Goal: Navigation & Orientation: Find specific page/section

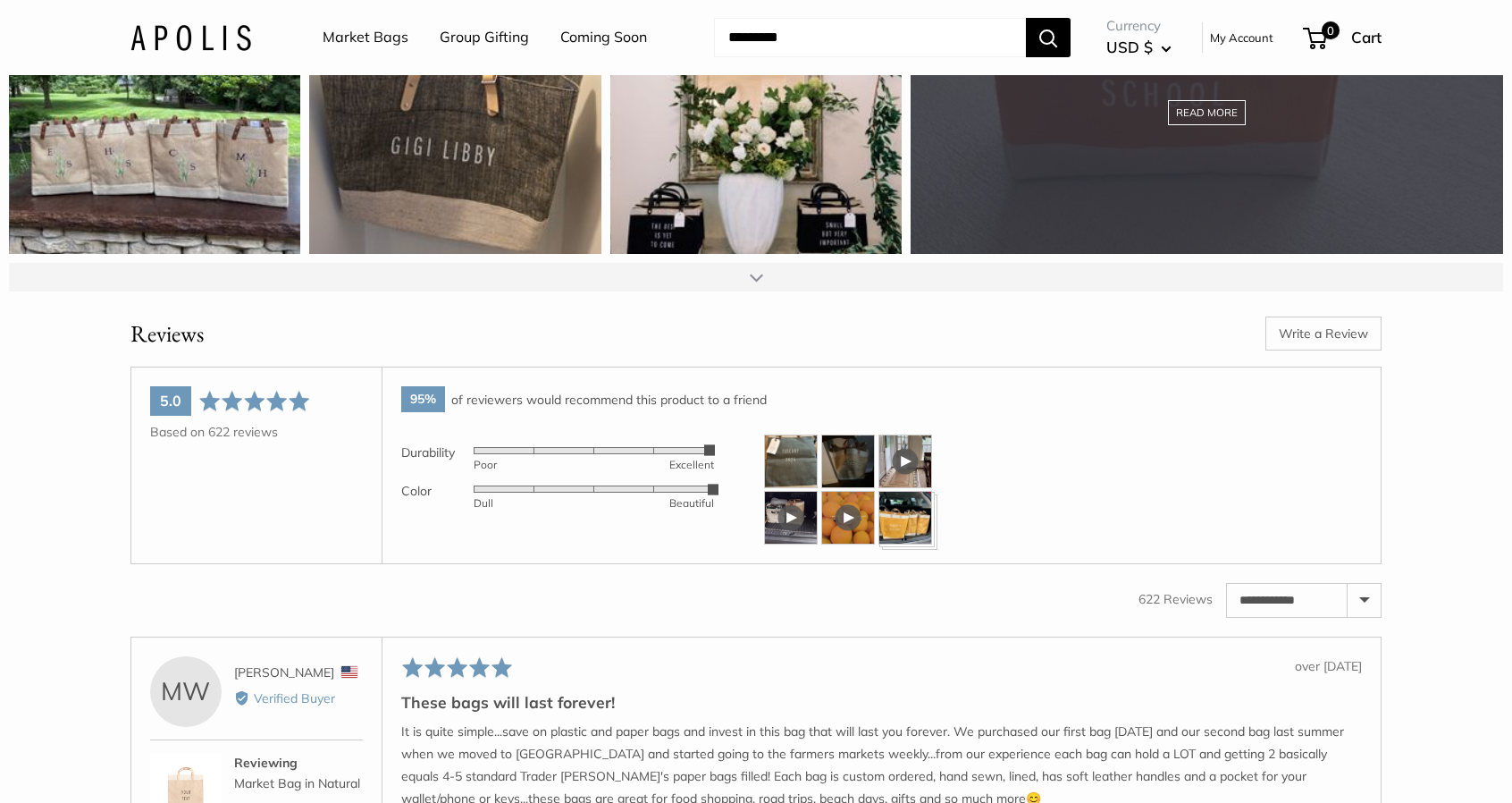
scroll to position [2610, 0]
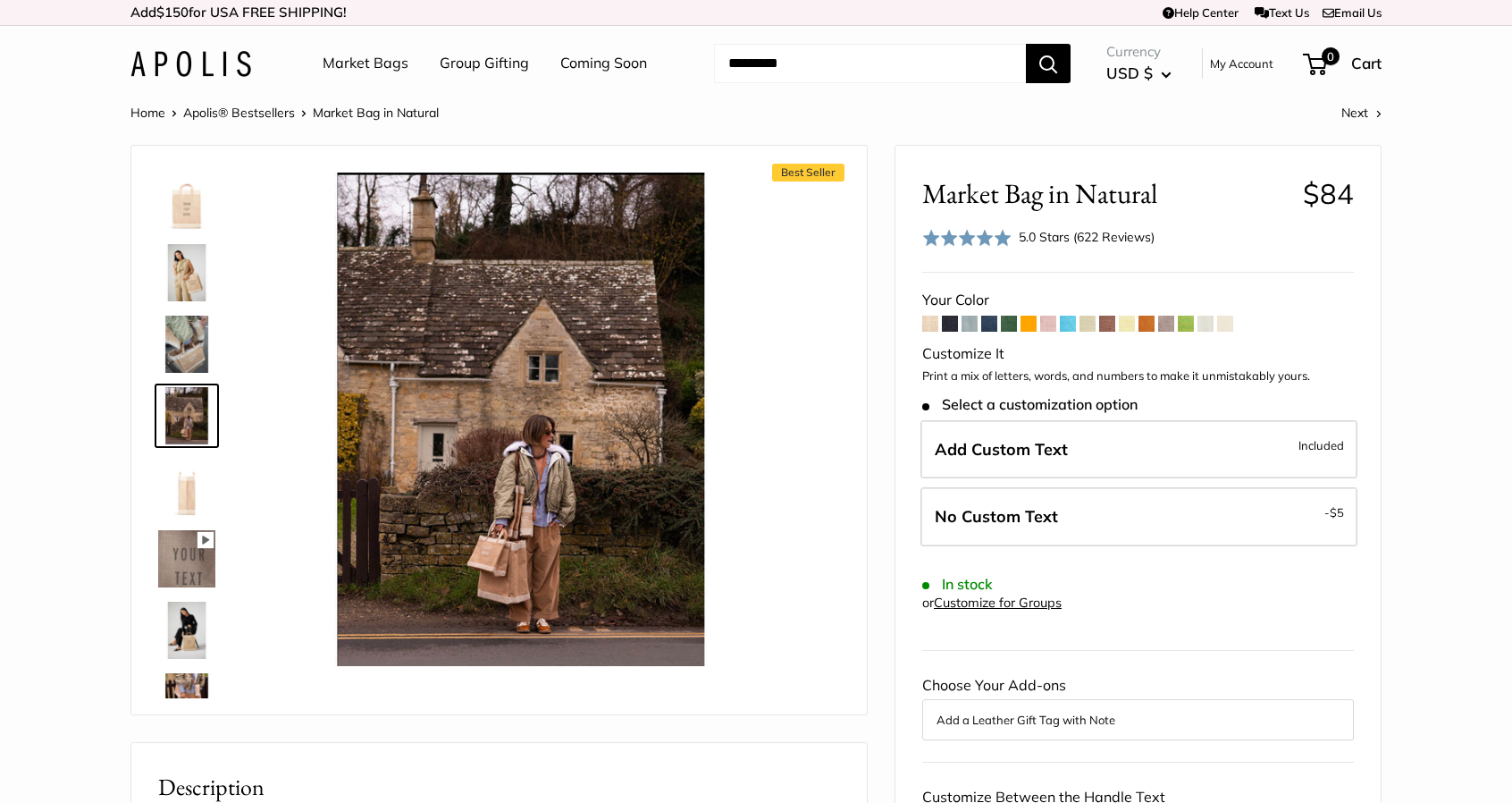
click at [479, 59] on link "Group Gifting" at bounding box center [484, 64] width 89 height 27
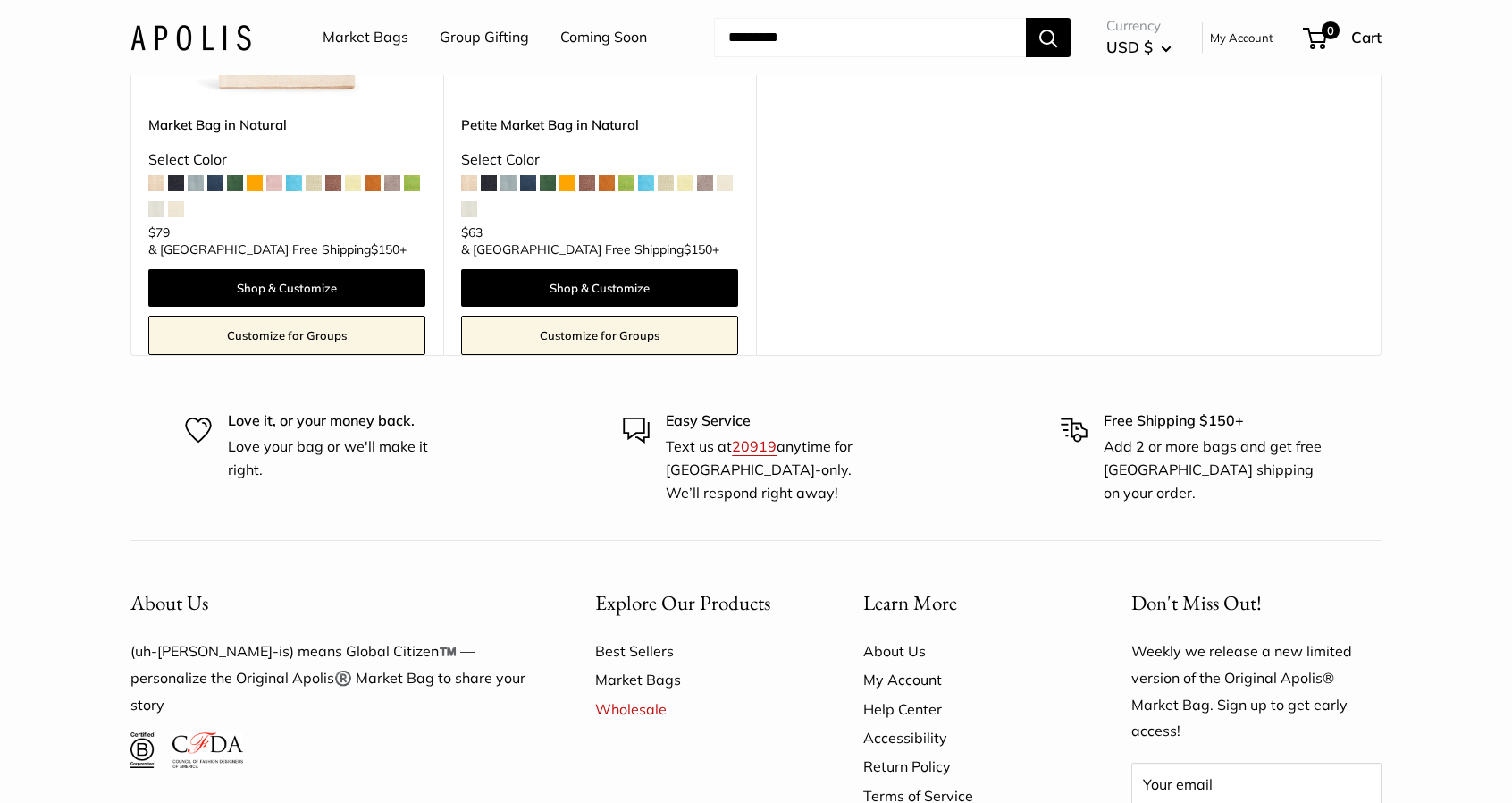
scroll to position [10764, 0]
